Goal: Task Accomplishment & Management: Use online tool/utility

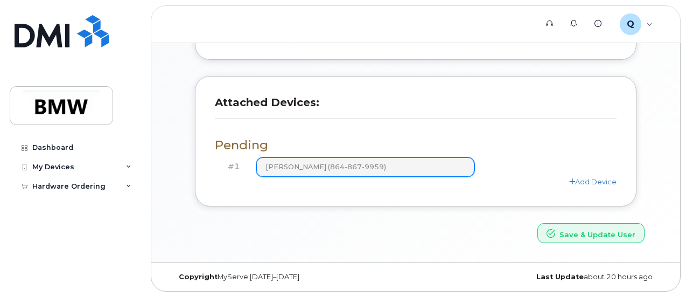
scroll to position [343, 0]
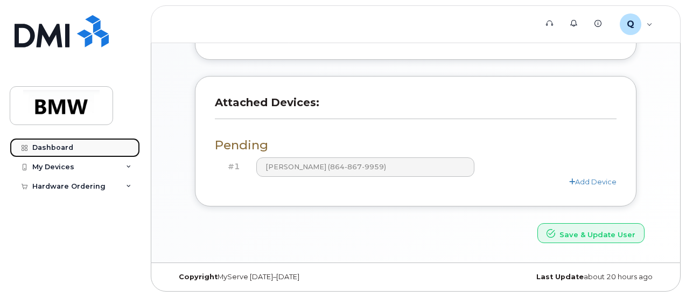
click at [74, 148] on link "Dashboard" at bounding box center [75, 147] width 130 height 19
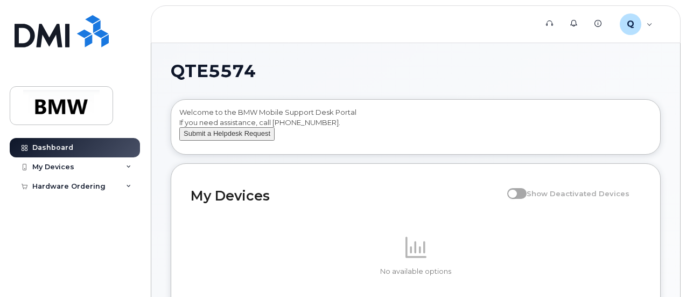
click at [245, 138] on button "Submit a Helpdesk Request" at bounding box center [226, 133] width 95 height 13
